Goal: Check status: Check status

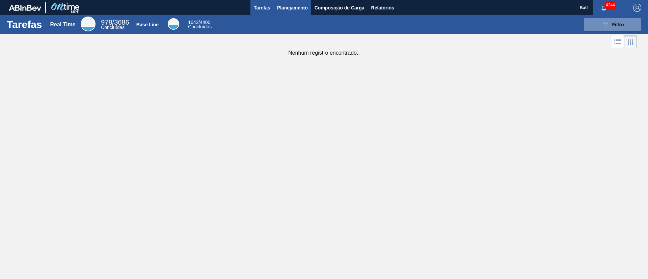
click at [300, 6] on span "Planejamento" at bounding box center [292, 8] width 31 height 8
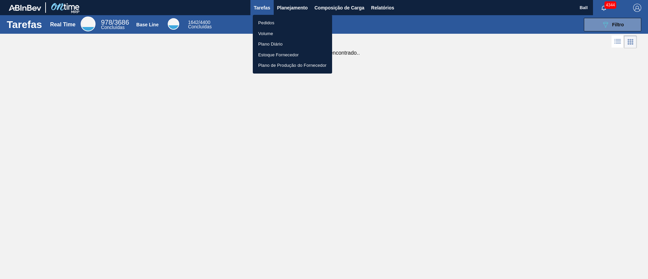
click at [275, 18] on li "Pedidos" at bounding box center [292, 23] width 79 height 11
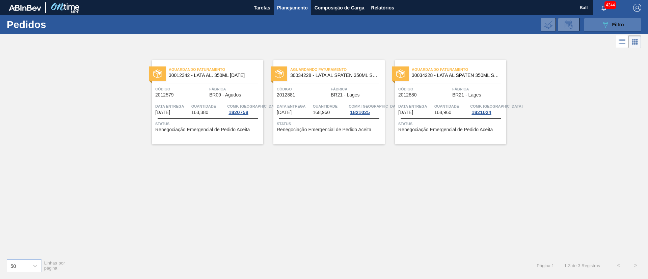
click at [602, 26] on icon "089F7B8B-B2A5-4AFE-B5C0-19BA573D28AC" at bounding box center [606, 25] width 8 height 8
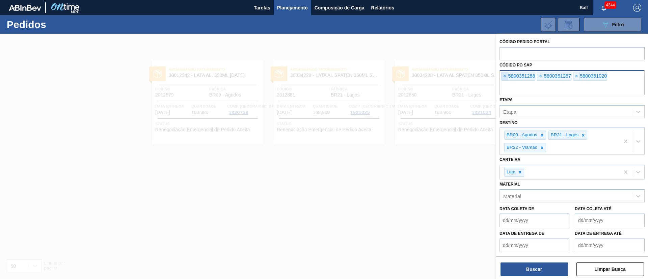
click at [502, 78] on span "×" at bounding box center [505, 76] width 6 height 8
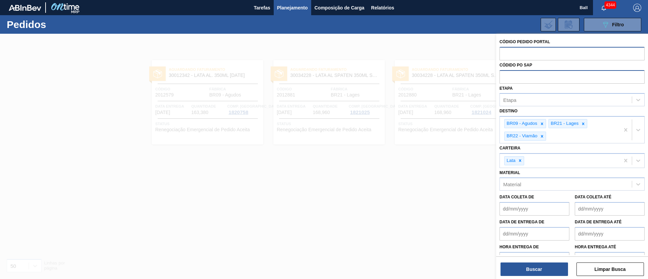
click at [509, 53] on input "text" at bounding box center [572, 53] width 145 height 13
paste input "2001110"
type input "2001110"
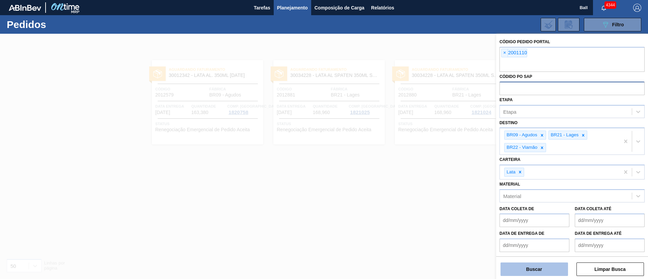
click at [547, 267] on button "Buscar" at bounding box center [535, 270] width 68 height 14
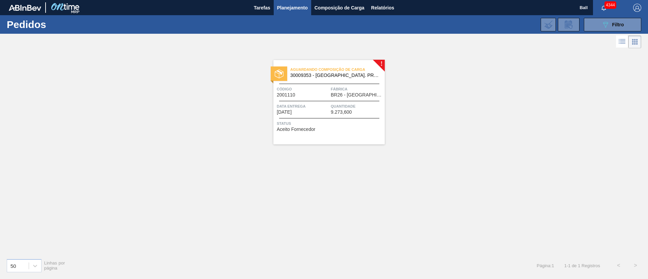
click at [371, 93] on div "Fábrica BR26 - [GEOGRAPHIC_DATA]" at bounding box center [357, 92] width 52 height 12
